Goal: Information Seeking & Learning: Learn about a topic

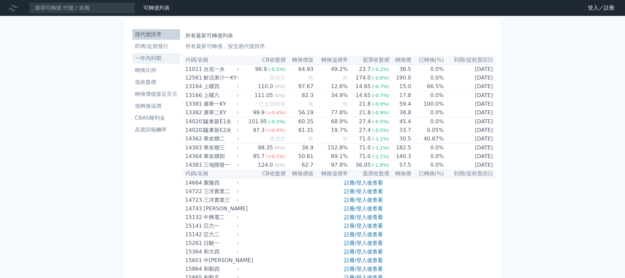
click at [159, 58] on li "一年內到期" at bounding box center [156, 58] width 48 height 8
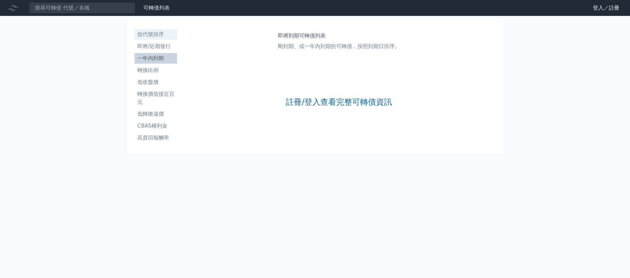
click at [166, 33] on li "按代號排序" at bounding box center [156, 35] width 42 height 8
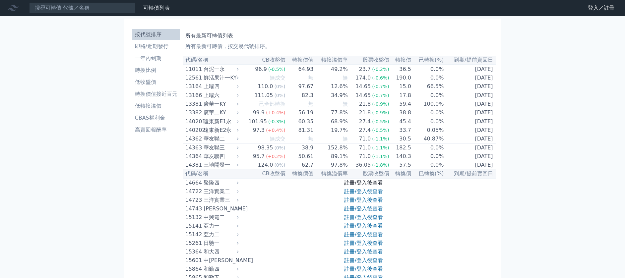
click at [372, 186] on link "註冊/登入後查看" at bounding box center [363, 183] width 39 height 6
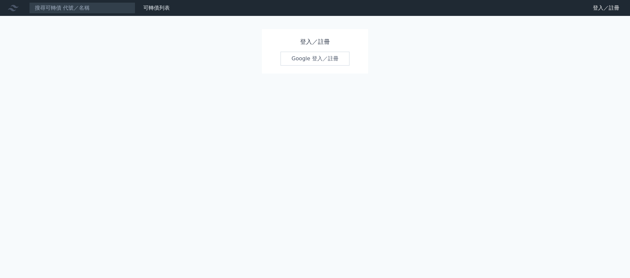
click at [332, 60] on link "Google 登入／註冊" at bounding box center [315, 59] width 69 height 14
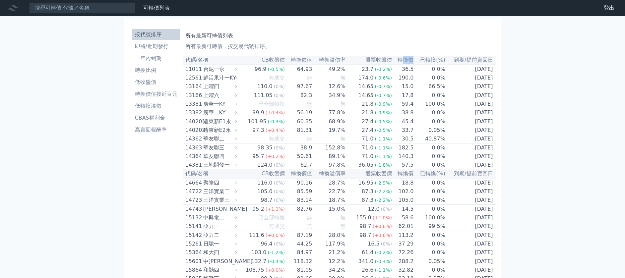
drag, startPoint x: 400, startPoint y: 59, endPoint x: 410, endPoint y: 59, distance: 10.6
click at [410, 59] on th "轉換價" at bounding box center [403, 60] width 22 height 9
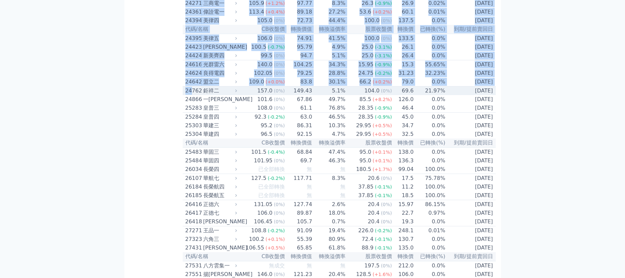
drag, startPoint x: 502, startPoint y: 137, endPoint x: 190, endPoint y: 136, distance: 311.4
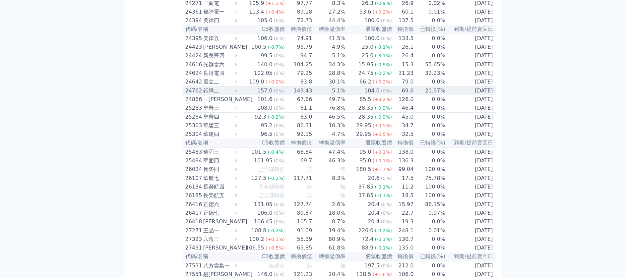
drag, startPoint x: 184, startPoint y: 140, endPoint x: 495, endPoint y: 141, distance: 311.1
click at [493, 96] on tr "24762 鉅祥二 157.0 (0%) 149.43 5.1% 104.0 (0%) 69.6 21.97% [DATE]" at bounding box center [339, 91] width 313 height 9
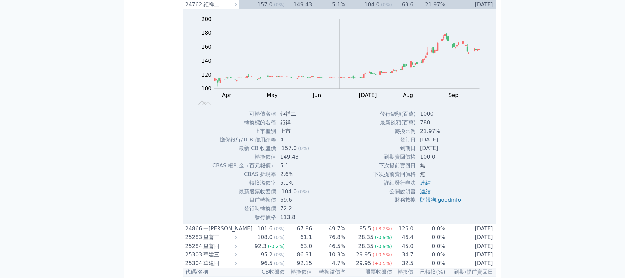
scroll to position [713, 0]
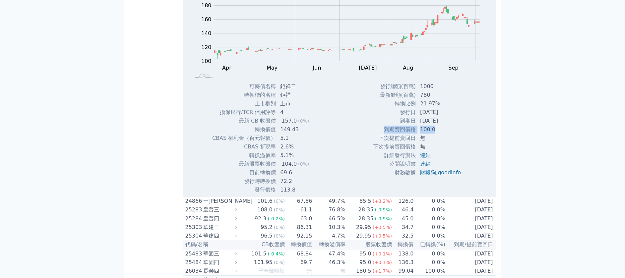
drag, startPoint x: 384, startPoint y: 178, endPoint x: 432, endPoint y: 180, distance: 48.1
click at [432, 134] on tr "到期賣回價格 100.0" at bounding box center [419, 129] width 93 height 9
drag, startPoint x: 255, startPoint y: 177, endPoint x: 296, endPoint y: 179, distance: 41.1
click at [296, 134] on tr "轉換價值 149.43" at bounding box center [263, 129] width 102 height 9
drag, startPoint x: 240, startPoint y: 212, endPoint x: 300, endPoint y: 215, distance: 59.8
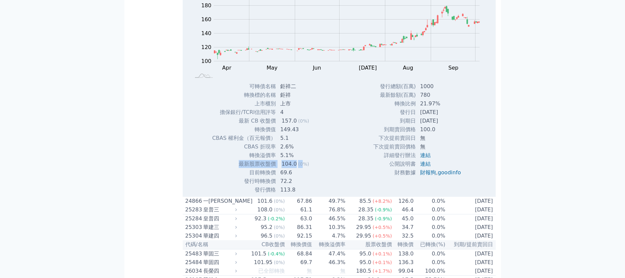
click at [300, 168] on tr "最新股票收盤價 104.0 (0%)" at bounding box center [263, 164] width 102 height 9
drag, startPoint x: 251, startPoint y: 223, endPoint x: 286, endPoint y: 225, distance: 35.2
click at [286, 177] on tr "目前轉換價 69.6" at bounding box center [263, 172] width 102 height 9
drag, startPoint x: 246, startPoint y: 232, endPoint x: 285, endPoint y: 235, distance: 38.9
click at [290, 186] on tr "發行時轉換價 72.2" at bounding box center [263, 181] width 102 height 9
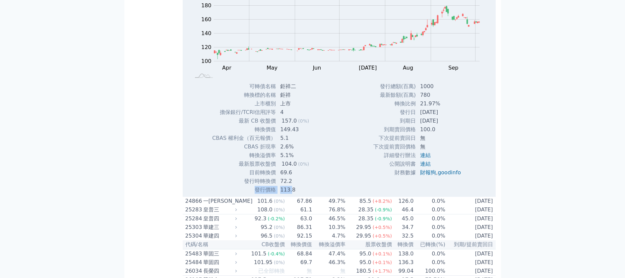
drag, startPoint x: 255, startPoint y: 240, endPoint x: 295, endPoint y: 238, distance: 39.8
click at [291, 194] on tr "發行價格 113.8" at bounding box center [263, 190] width 102 height 9
drag, startPoint x: 378, startPoint y: 135, endPoint x: 408, endPoint y: 135, distance: 29.5
click at [408, 91] on td "發行總額(百萬)" at bounding box center [394, 86] width 43 height 9
drag, startPoint x: 379, startPoint y: 144, endPoint x: 418, endPoint y: 144, distance: 39.5
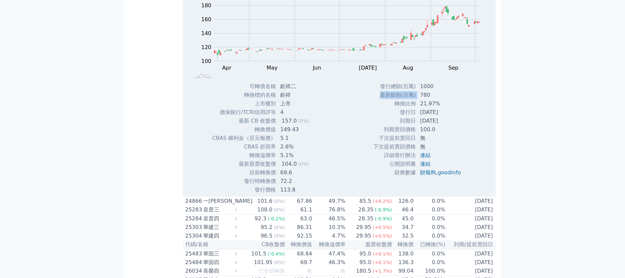
click at [418, 99] on tr "最新餘額(百萬) 780" at bounding box center [419, 95] width 93 height 9
drag, startPoint x: 427, startPoint y: 144, endPoint x: 418, endPoint y: 144, distance: 9.3
click at [418, 99] on td "780" at bounding box center [441, 95] width 50 height 9
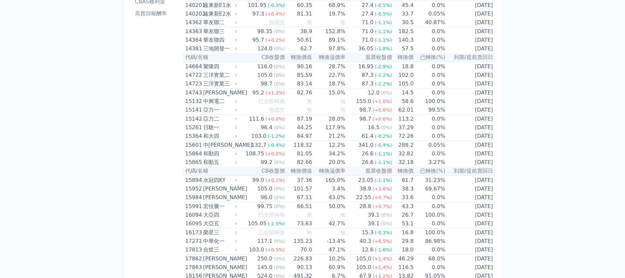
scroll to position [17, 0]
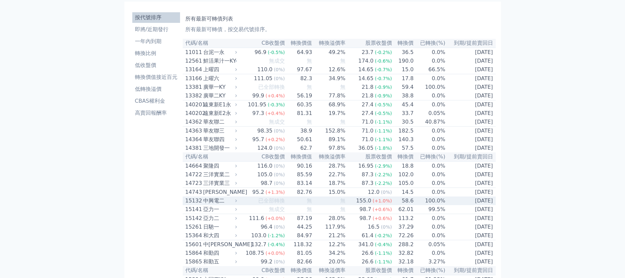
click at [423, 205] on td "100.0%" at bounding box center [430, 201] width 32 height 9
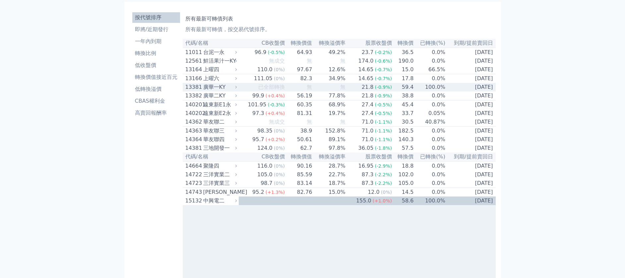
click at [424, 87] on td "100.0%" at bounding box center [430, 87] width 32 height 9
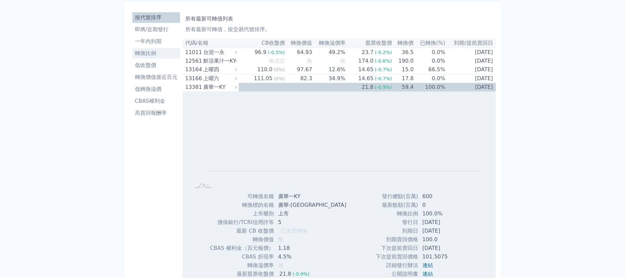
click at [165, 52] on li "轉換比例" at bounding box center [156, 53] width 48 height 8
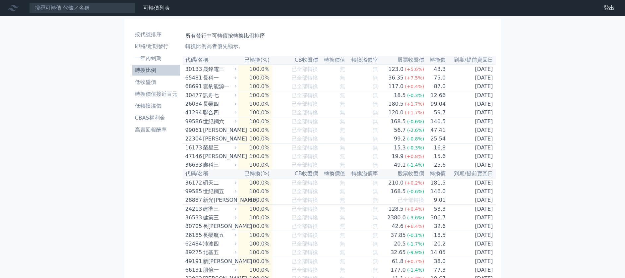
click at [253, 61] on th "已轉換(%)" at bounding box center [255, 60] width 34 height 9
click at [157, 55] on li "一年內到期" at bounding box center [156, 58] width 48 height 8
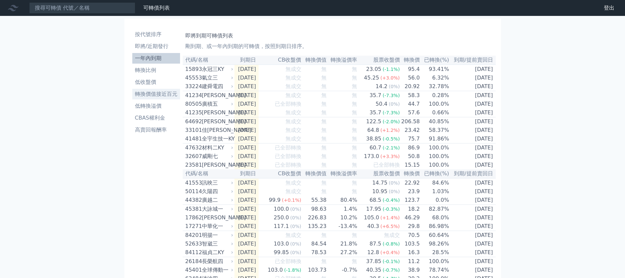
click at [167, 97] on li "轉換價值接近百元" at bounding box center [156, 94] width 48 height 8
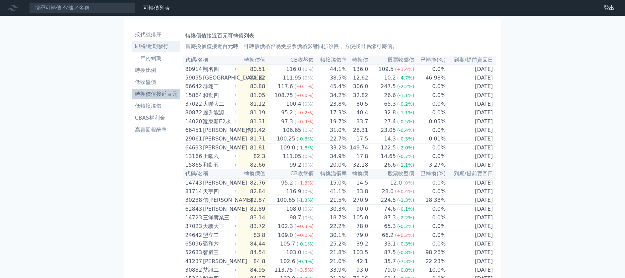
click at [156, 46] on li "即將/近期發行" at bounding box center [156, 46] width 48 height 8
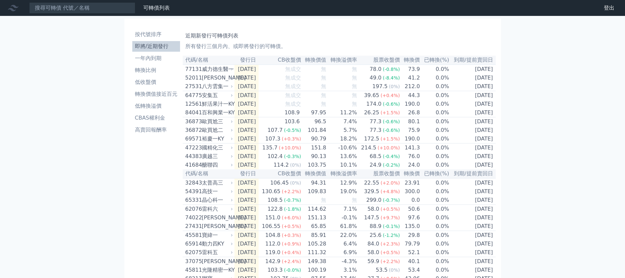
click at [154, 35] on li "按代號排序" at bounding box center [156, 35] width 48 height 8
